Goal: Transaction & Acquisition: Purchase product/service

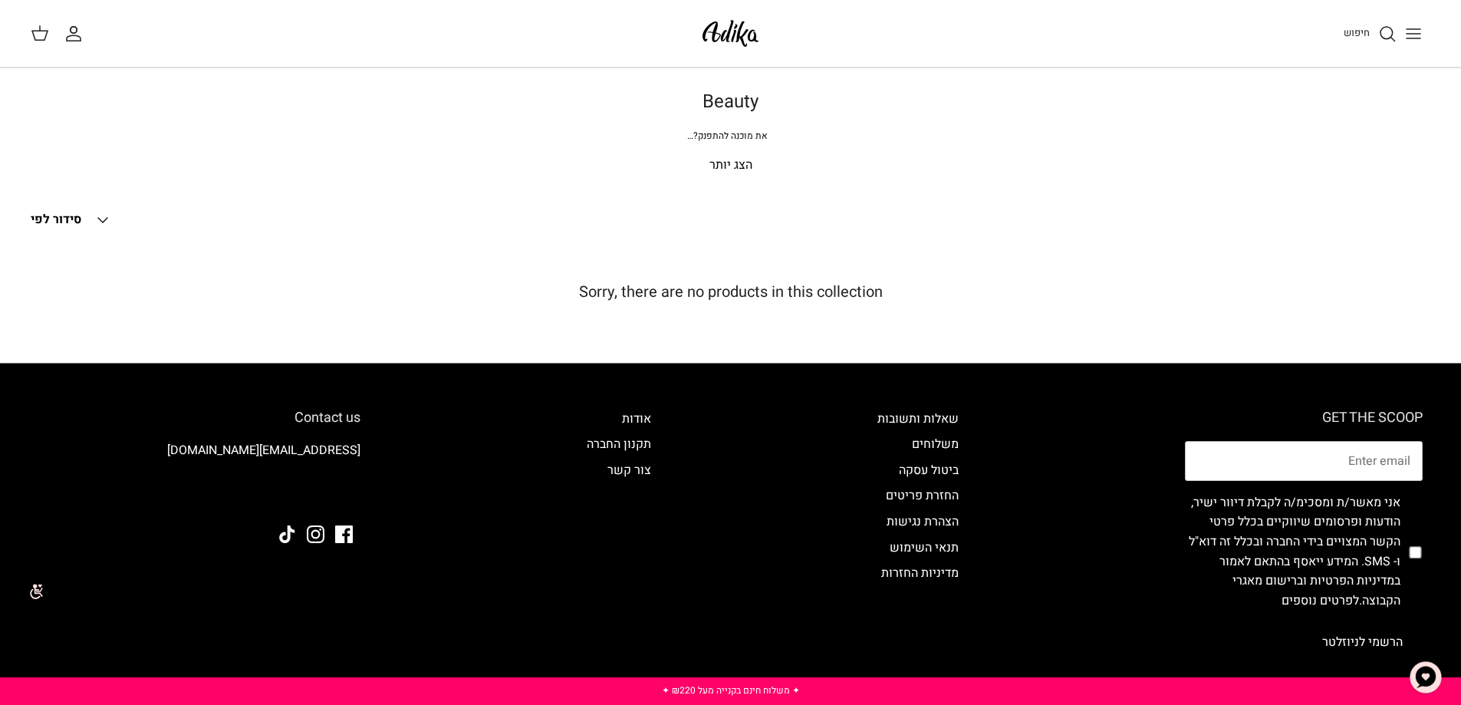
click at [1386, 31] on icon "חיפוש" at bounding box center [1387, 34] width 18 height 18
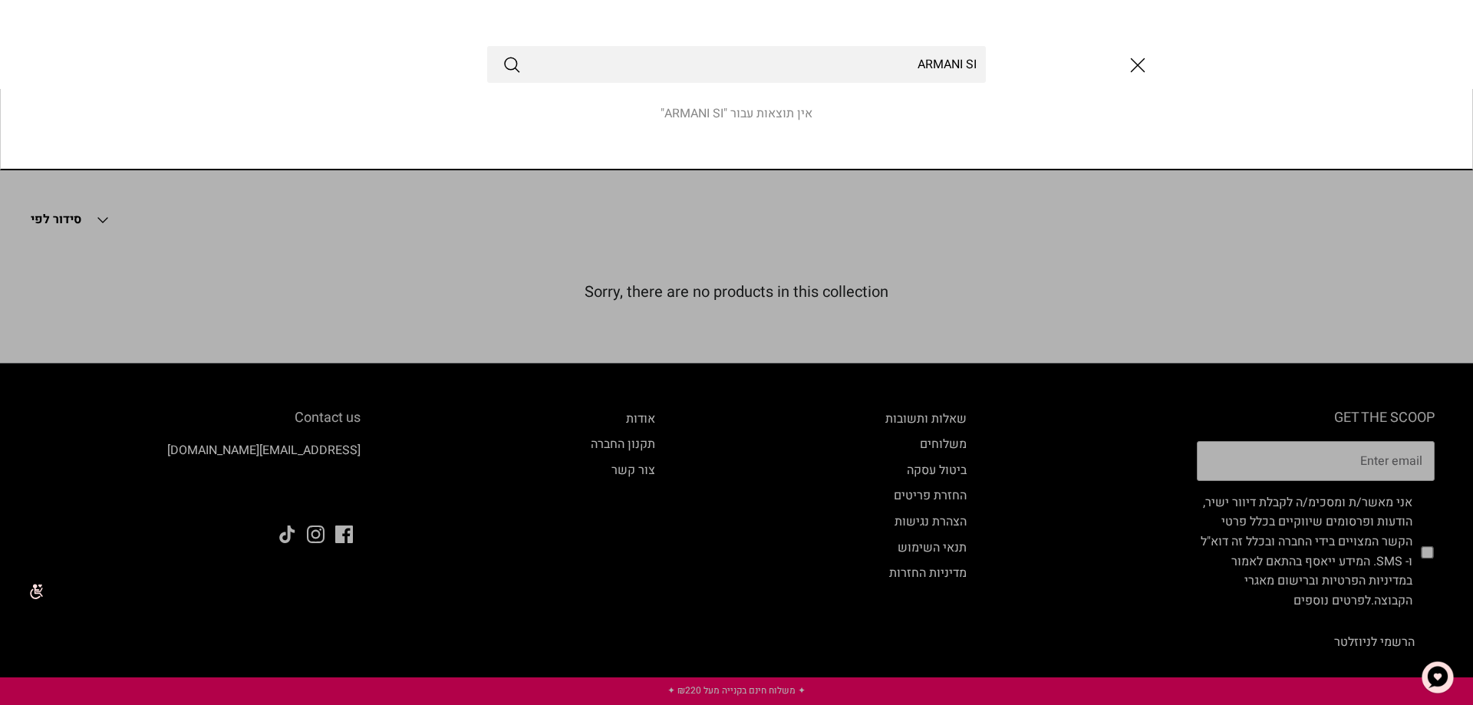
type input "ARMANI SI"
click at [502, 54] on button "Submit" at bounding box center [511, 64] width 18 height 20
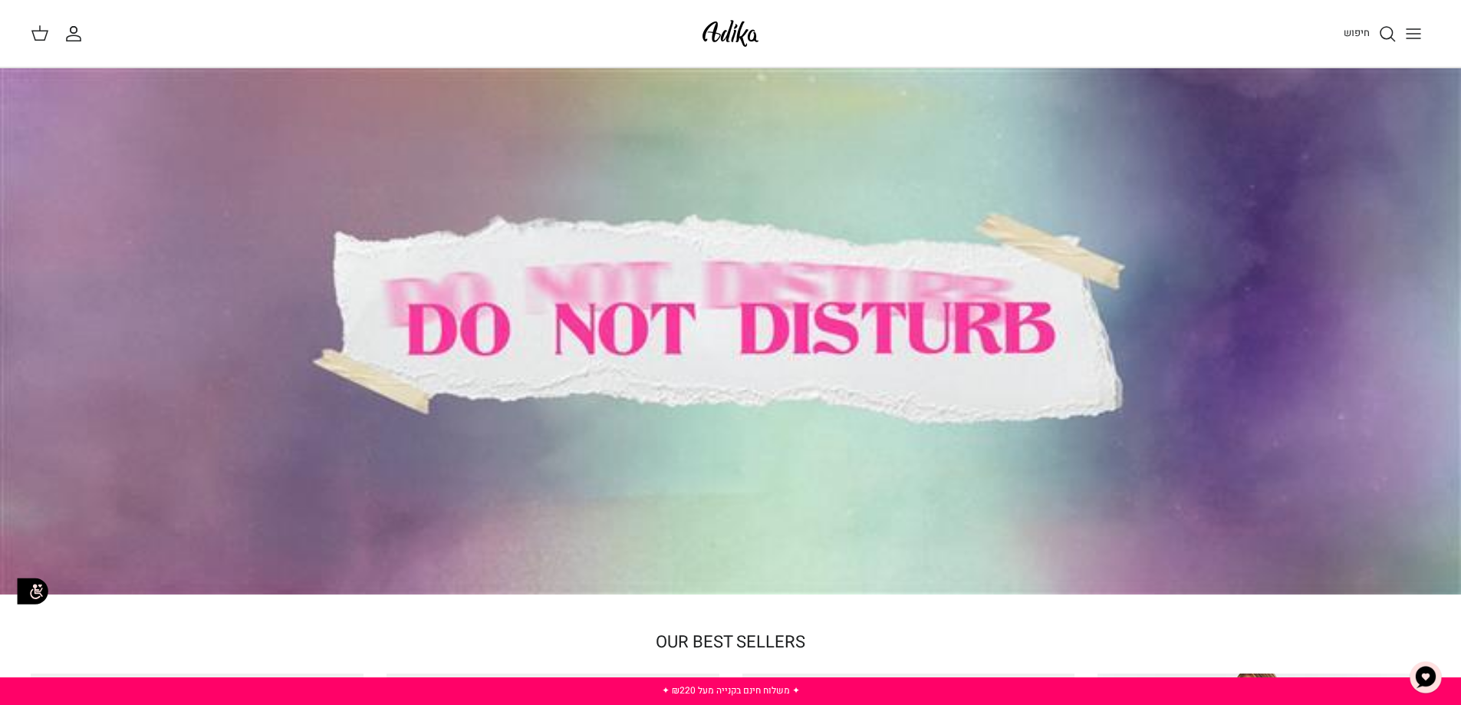
click at [721, 347] on div at bounding box center [730, 331] width 1461 height 526
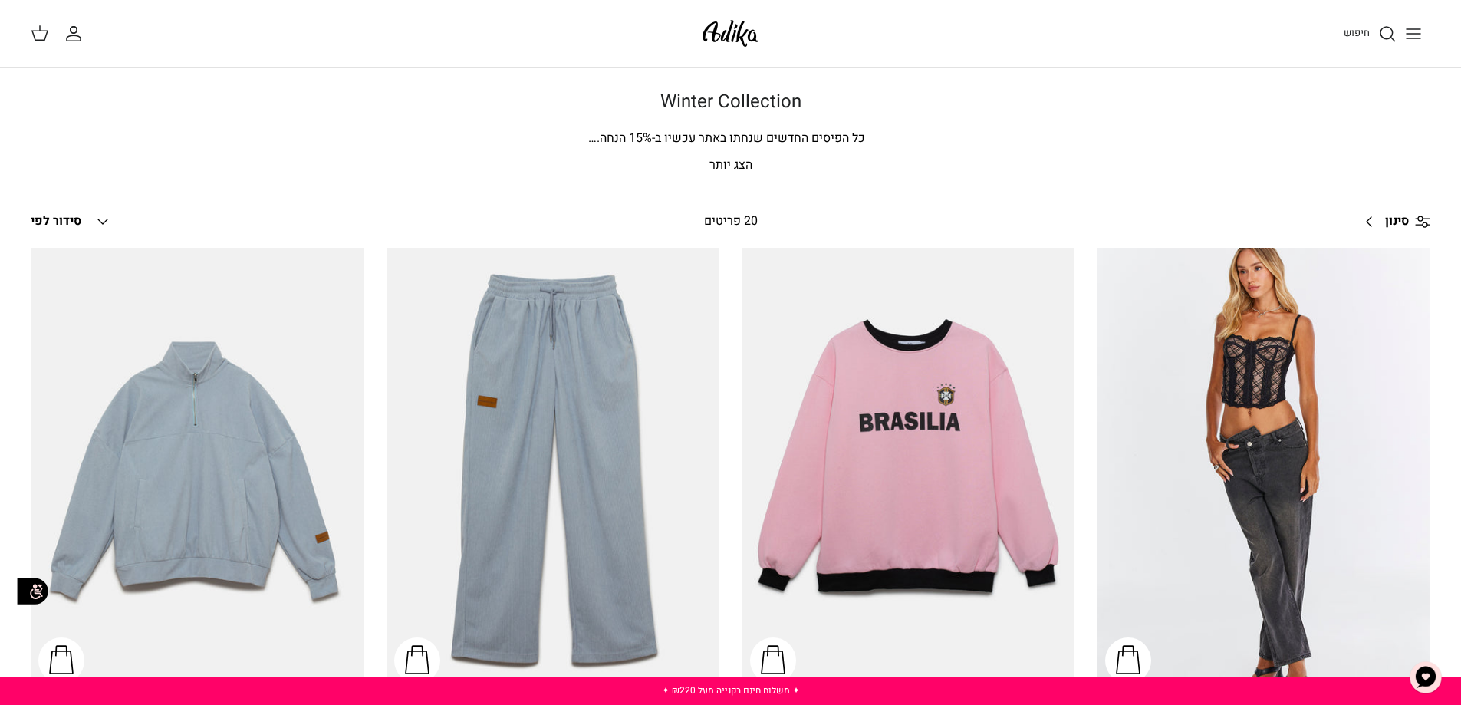
click at [1388, 36] on icon "חיפוש" at bounding box center [1387, 34] width 18 height 18
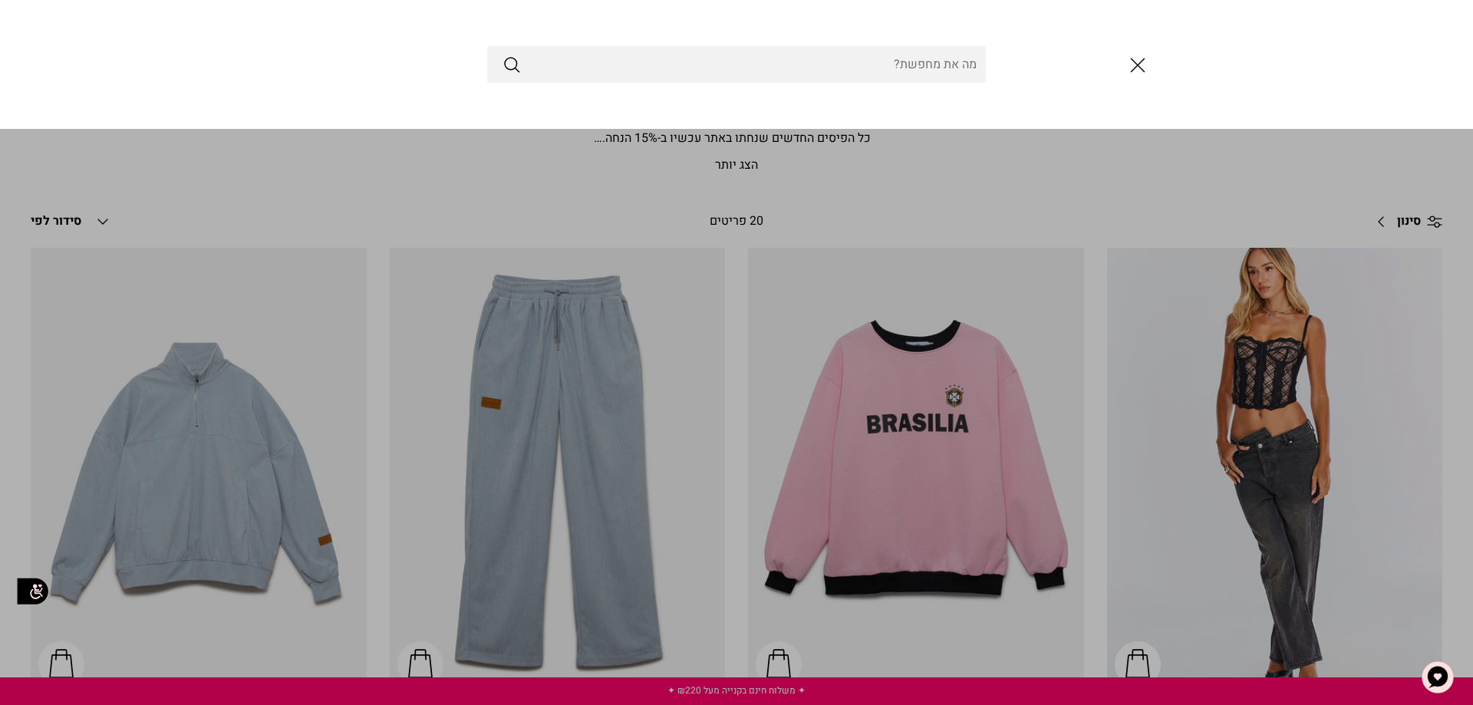
click at [563, 54] on input "Search Store" at bounding box center [736, 64] width 499 height 37
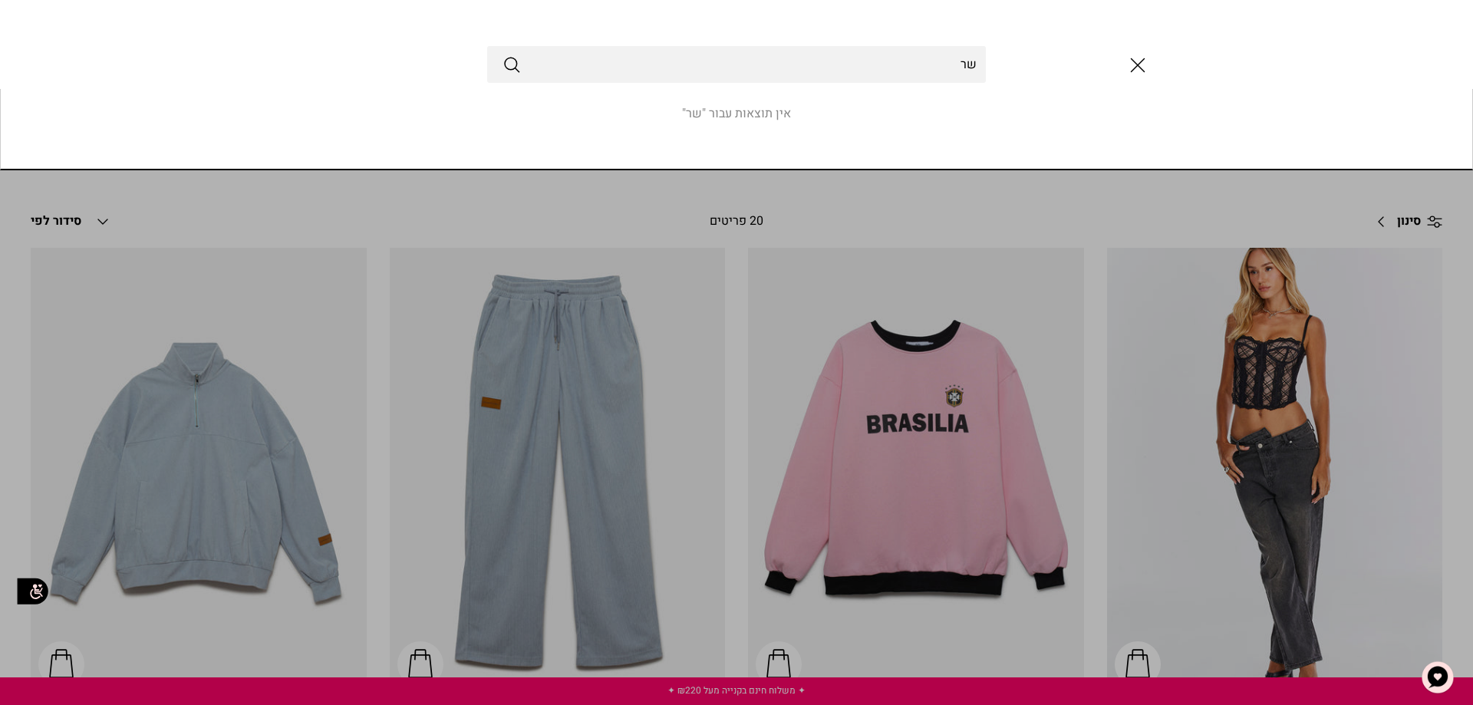
type input "ש"
type input "ARMANI SI"
click at [502, 54] on button "Submit" at bounding box center [511, 64] width 18 height 20
